Goal: Task Accomplishment & Management: Manage account settings

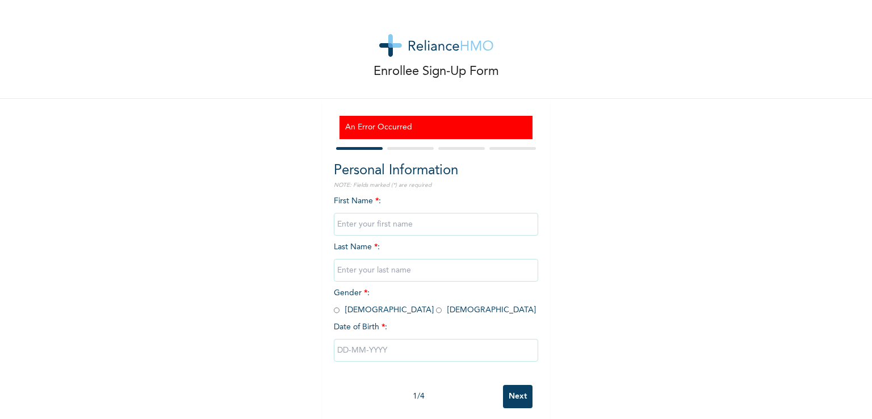
scroll to position [15, 0]
